Goal: Task Accomplishment & Management: Use online tool/utility

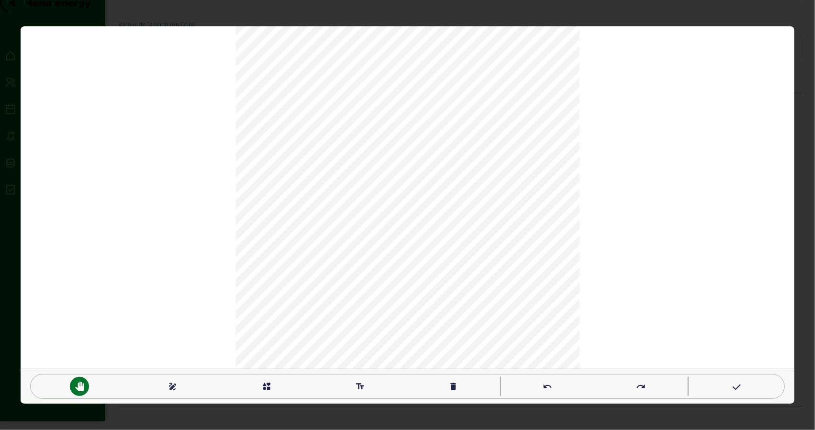
click at [357, 385] on mat-icon "text_fields" at bounding box center [360, 386] width 10 height 10
type textarea "CAVE"
click at [78, 388] on mat-icon "pan_tool" at bounding box center [80, 386] width 10 height 10
drag, startPoint x: 268, startPoint y: 387, endPoint x: 281, endPoint y: 387, distance: 13.4
click at [269, 387] on mat-icon "interests" at bounding box center [267, 386] width 10 height 10
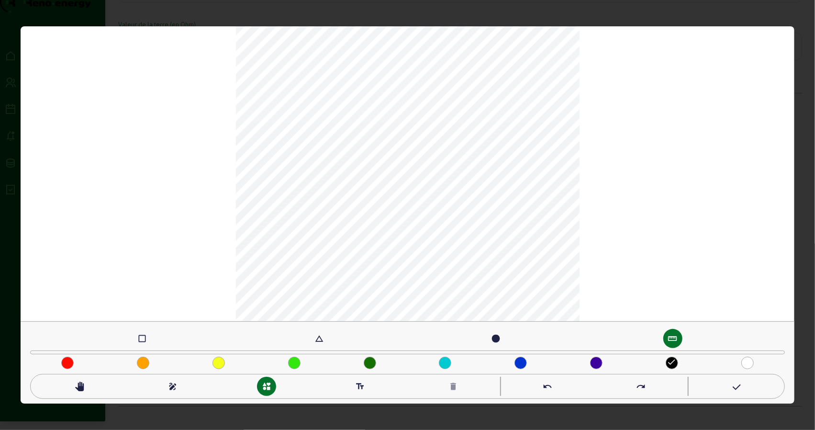
click at [172, 386] on mat-icon "draw" at bounding box center [173, 386] width 10 height 10
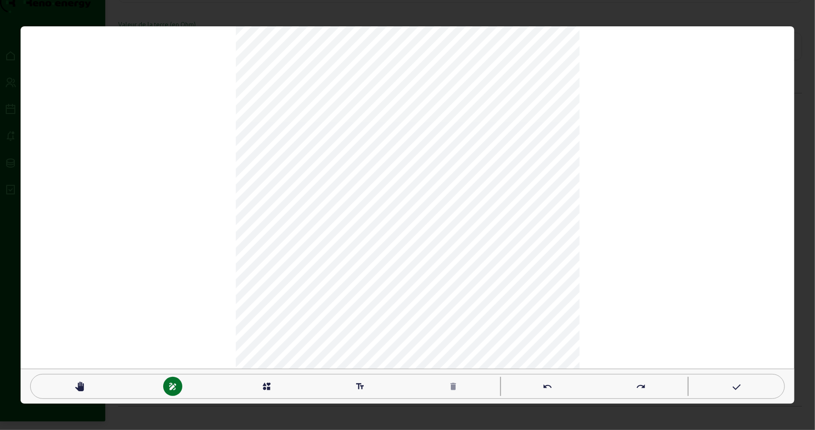
click at [731, 383] on icon at bounding box center [736, 386] width 10 height 11
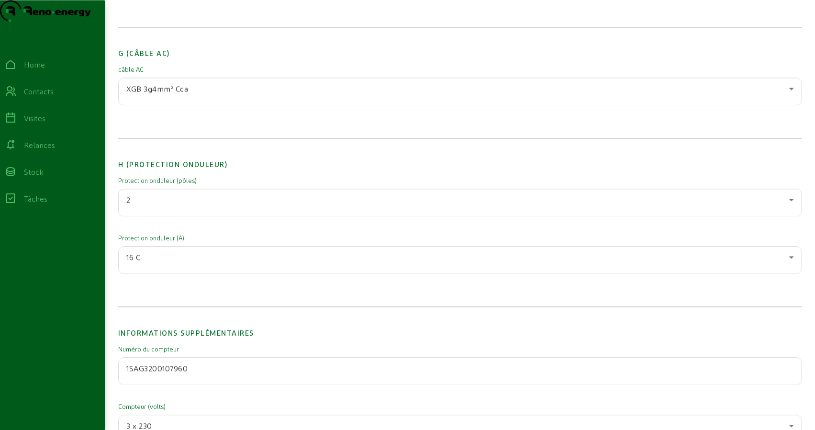
scroll to position [1122, 0]
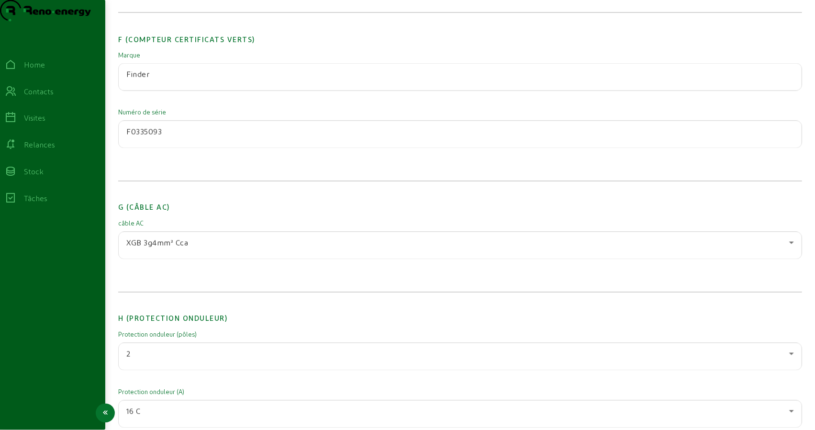
click at [45, 70] on div "Home" at bounding box center [34, 64] width 21 height 11
